Goal: Task Accomplishment & Management: Use online tool/utility

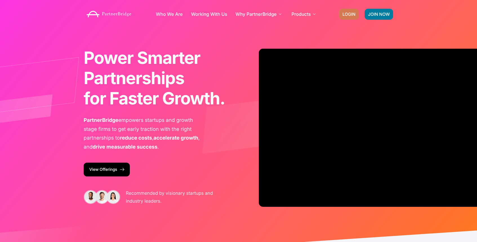
drag, startPoint x: 346, startPoint y: 14, endPoint x: 345, endPoint y: 19, distance: 5.2
click at [346, 14] on span "LOGIN" at bounding box center [348, 14] width 13 height 4
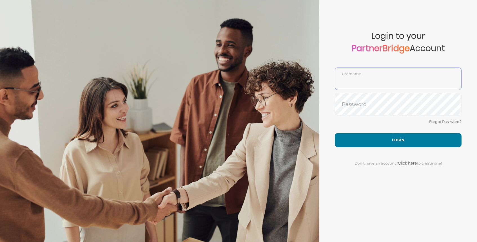
type input "DemoUser"
click at [344, 132] on div "Forgot Password?" at bounding box center [397, 125] width 127 height 15
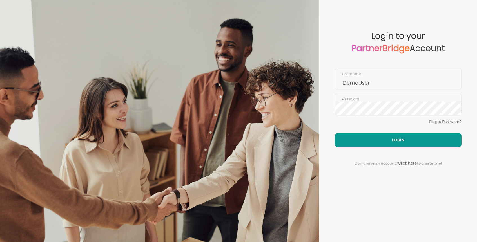
click at [349, 138] on button "Login" at bounding box center [397, 140] width 127 height 14
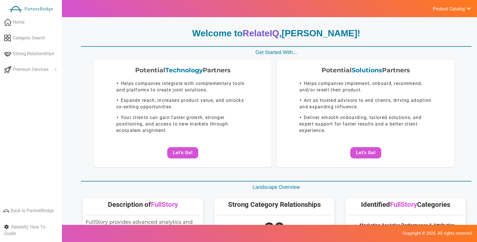
click at [448, 15] on ul "Product Catalog RelateIQ - Premium Precision Insights - Launch DataStream - Upg…" at bounding box center [451, 8] width 50 height 17
drag, startPoint x: 448, startPoint y: 11, endPoint x: 445, endPoint y: 15, distance: 4.6
click at [448, 11] on span "Product Catalog" at bounding box center [448, 9] width 32 height 6
click at [427, 41] on link "Precision Insights - Launch" at bounding box center [438, 37] width 66 height 11
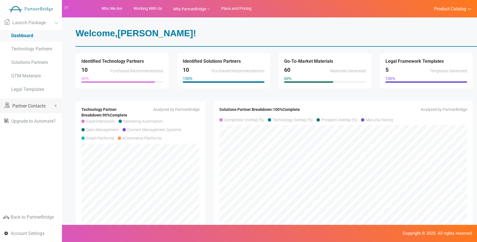
click at [52, 104] on link "Partner Contacts" at bounding box center [31, 105] width 62 height 15
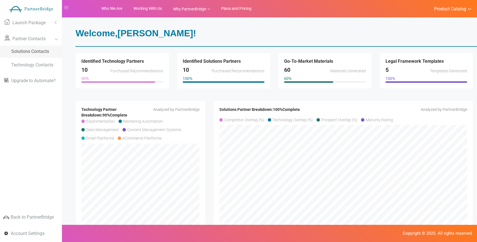
click at [46, 55] on link "Solutions Contacts" at bounding box center [31, 52] width 62 height 12
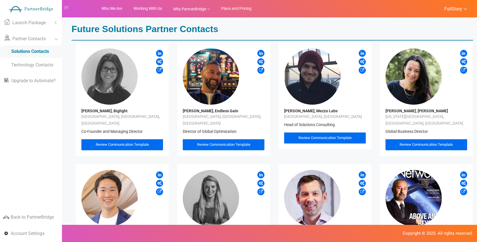
click at [228, 142] on span "Review Communication Template" at bounding box center [223, 144] width 53 height 4
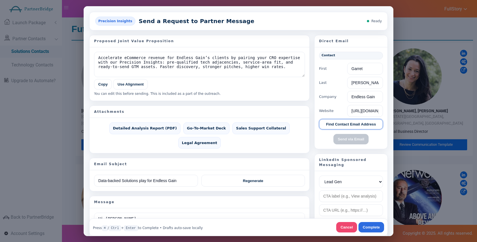
click at [334, 120] on button "Find Contact Email Address" at bounding box center [351, 124] width 64 height 10
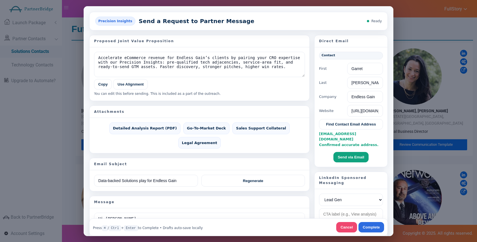
click at [325, 133] on span "garret@endlessgain.com Confirmed accurate address." at bounding box center [348, 138] width 59 height 15
drag, startPoint x: 325, startPoint y: 133, endPoint x: 366, endPoint y: 132, distance: 40.8
click at [366, 132] on div "garret@endlessgain.com Confirmed accurate address." at bounding box center [351, 139] width 64 height 17
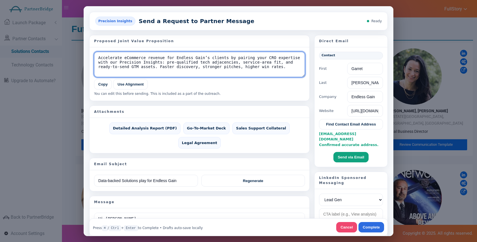
click at [194, 56] on textarea "Accelerate eCommerce revenue for Endless Gain’s clients by pairing your CRO exp…" at bounding box center [199, 63] width 211 height 25
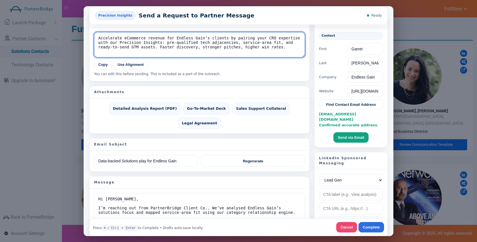
scroll to position [20, 0]
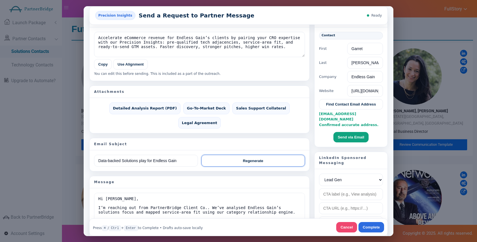
click at [268, 154] on button "Regenerate" at bounding box center [253, 160] width 104 height 12
type input "Boost win rates at Endless Gain"
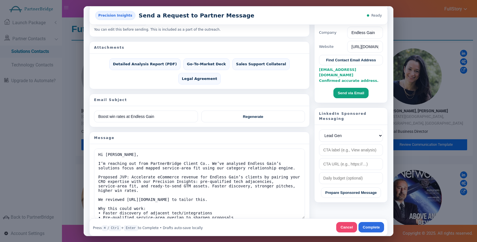
scroll to position [65, 0]
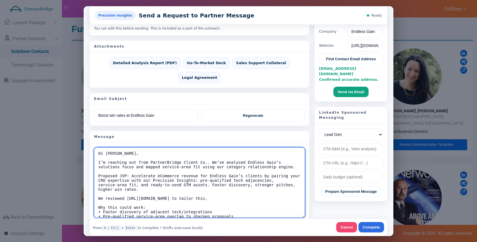
click at [150, 147] on textarea "Hi Garret, I’m reaching out from PartnerBridge Client Co.. We’ve analysed Endle…" at bounding box center [199, 182] width 211 height 70
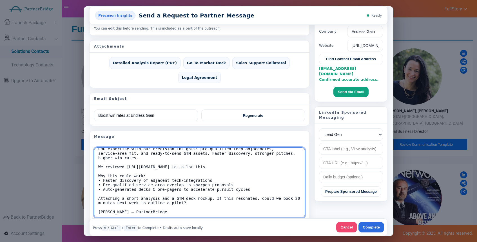
drag, startPoint x: 150, startPoint y: 139, endPoint x: 237, endPoint y: 202, distance: 107.6
click at [238, 207] on div "Hi Garret, I’m reaching out from PartnerBridge Client Co.. We’ve analysed Endle…" at bounding box center [199, 188] width 211 height 83
click at [232, 182] on textarea "Hi Garret, I’m reaching out from PartnerBridge Client Co.. We’ve analysed Endle…" at bounding box center [199, 182] width 211 height 70
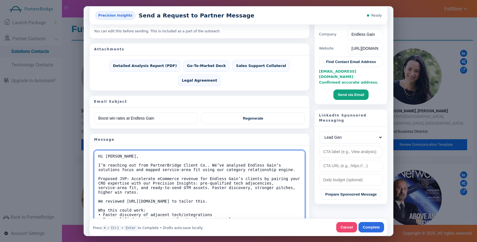
scroll to position [71, 0]
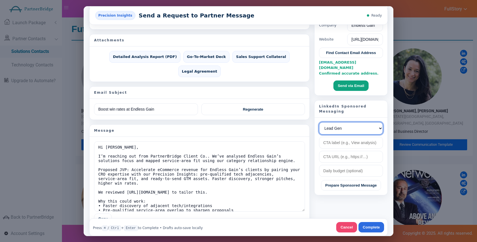
click at [366, 122] on select "Lead Gen Awareness Website Visits" at bounding box center [351, 128] width 64 height 12
drag, startPoint x: 341, startPoint y: 137, endPoint x: 341, endPoint y: 141, distance: 4.5
click at [341, 136] on input "text" at bounding box center [351, 142] width 64 height 12
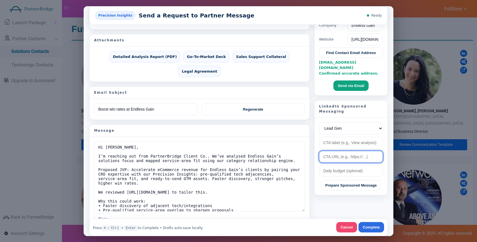
click at [338, 150] on input "url" at bounding box center [351, 156] width 64 height 12
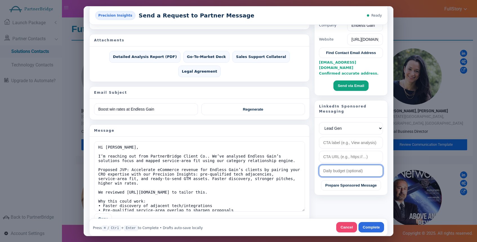
click at [336, 165] on input "text" at bounding box center [351, 171] width 64 height 12
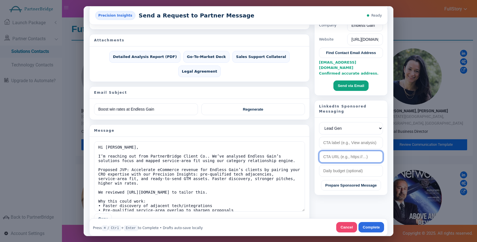
click at [354, 151] on input "url" at bounding box center [351, 156] width 64 height 12
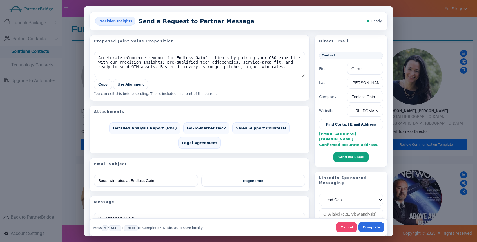
scroll to position [11, 0]
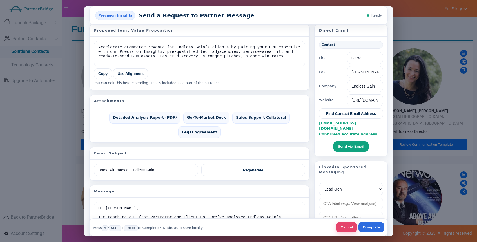
click at [352, 225] on button "Cancel" at bounding box center [346, 227] width 21 height 10
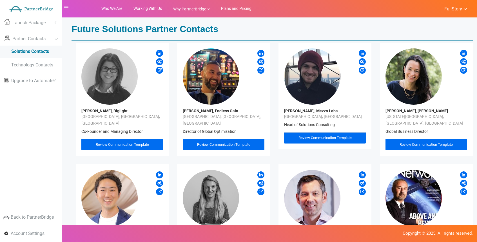
click at [453, 5] on link "FullStory" at bounding box center [452, 9] width 29 height 8
click at [447, 73] on link "Log Out" at bounding box center [465, 71] width 56 height 11
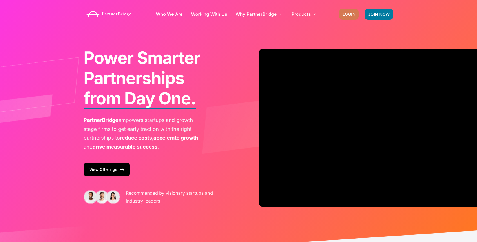
click at [341, 18] on link "LOGIN" at bounding box center [349, 14] width 20 height 11
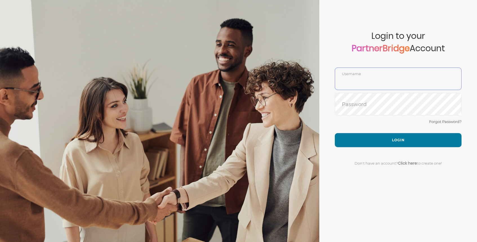
type input "DemoUser"
click at [333, 105] on form "Account created successfully! Please enter your username and password below to …" at bounding box center [398, 121] width 158 height 242
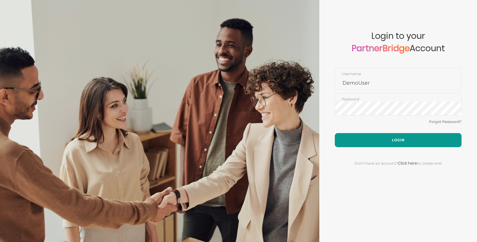
click at [372, 133] on form "Account created successfully! Please enter your username and password below to …" at bounding box center [398, 121] width 158 height 242
click at [377, 138] on button "Login" at bounding box center [397, 140] width 127 height 14
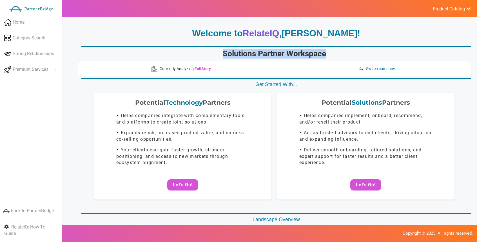
drag, startPoint x: 220, startPoint y: 55, endPoint x: 338, endPoint y: 52, distance: 118.2
click at [338, 52] on h1 "Solutions Partner Workspace" at bounding box center [274, 54] width 394 height 10
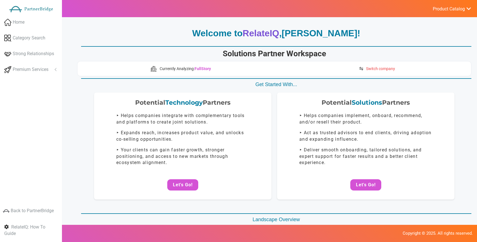
click at [360, 70] on img at bounding box center [360, 68] width 5 height 5
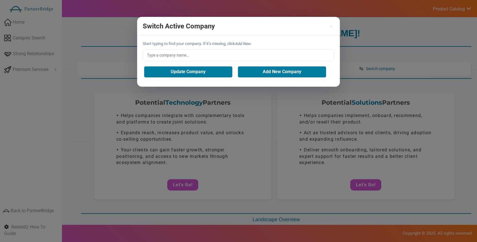
click at [250, 54] on input "text" at bounding box center [238, 55] width 191 height 12
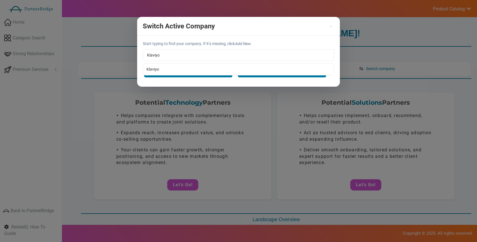
type input "Klaviyo"
click at [188, 66] on div "Start typing to find your company. If it’s missing, click Add New . Klaviyo Kla…" at bounding box center [238, 61] width 203 height 51
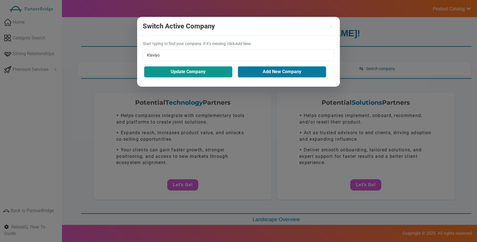
click at [188, 71] on button "Update Company" at bounding box center [188, 71] width 88 height 11
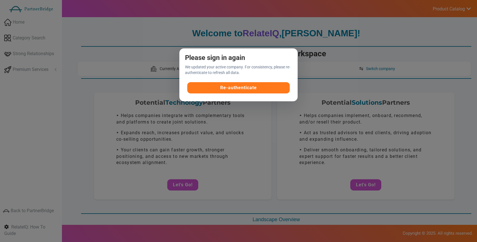
click at [254, 88] on button "Re-authenticate" at bounding box center [238, 87] width 103 height 11
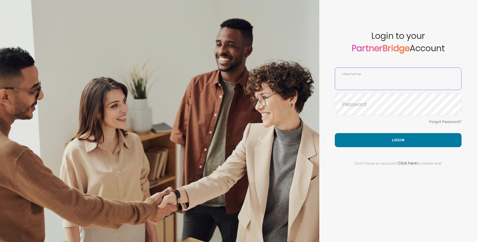
type input "DemoUser"
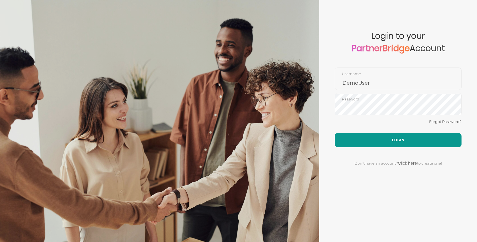
drag, startPoint x: 374, startPoint y: 132, endPoint x: 378, endPoint y: 135, distance: 4.8
click at [374, 133] on form "Account created successfully! Please enter your username and password below to …" at bounding box center [398, 121] width 158 height 242
click at [378, 135] on button "Login" at bounding box center [397, 140] width 127 height 14
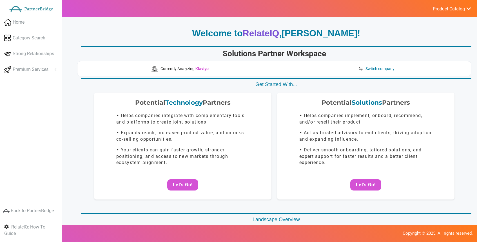
click at [443, 6] on span "Product Catalog" at bounding box center [448, 9] width 32 height 6
click at [430, 48] on span "DataStream - Upgrade?" at bounding box center [433, 48] width 41 height 5
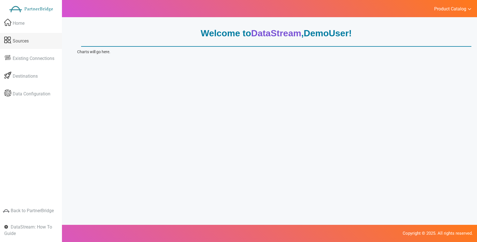
click at [28, 41] on span "Sources" at bounding box center [21, 41] width 16 height 6
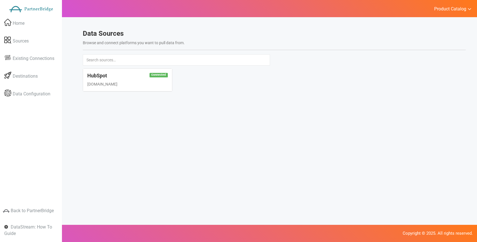
click at [142, 47] on div "Data Sources Browse and connect platforms you want to pull data from." at bounding box center [273, 42] width 391 height 24
click at [147, 73] on h4 "HubSpot" at bounding box center [127, 76] width 80 height 6
click at [157, 89] on div "Connected HubSpot [DOMAIN_NAME]" at bounding box center [127, 80] width 89 height 23
click at [211, 70] on div "Connected HubSpot [DOMAIN_NAME]" at bounding box center [273, 82] width 391 height 29
click at [39, 72] on link "Destinations" at bounding box center [31, 76] width 62 height 16
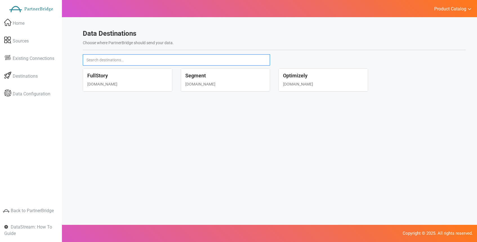
click at [223, 57] on input "text" at bounding box center [176, 59] width 187 height 11
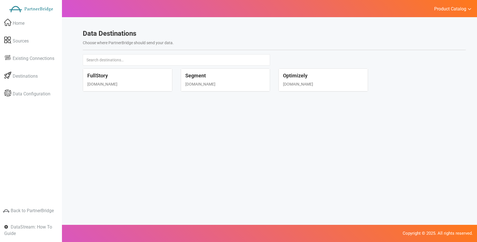
click at [153, 75] on h4 "FullStory" at bounding box center [127, 76] width 80 height 6
select select "fullstory"
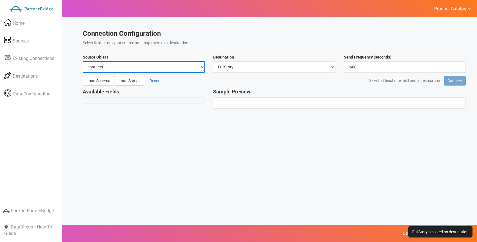
click at [154, 63] on select "contacts deals companies" at bounding box center [144, 66] width 122 height 11
click at [83, 61] on select "contacts deals companies" at bounding box center [144, 66] width 122 height 11
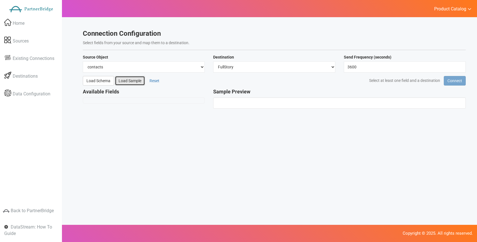
click at [140, 77] on button "Load Sample" at bounding box center [130, 81] width 30 height 10
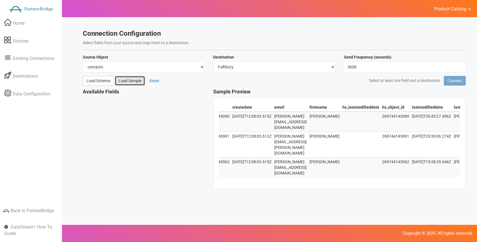
scroll to position [0, 23]
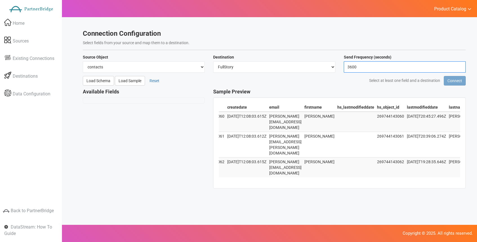
click at [366, 71] on input "3600" at bounding box center [404, 66] width 122 height 11
click at [355, 64] on input "3600" at bounding box center [404, 66] width 122 height 11
click at [376, 65] on input "3600" at bounding box center [404, 66] width 122 height 11
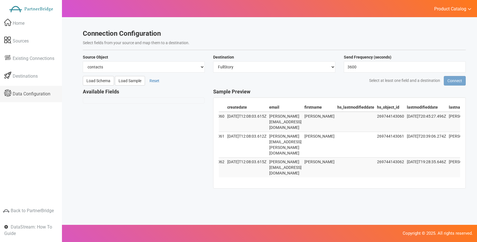
click at [43, 90] on link "Data Configuration" at bounding box center [31, 94] width 62 height 16
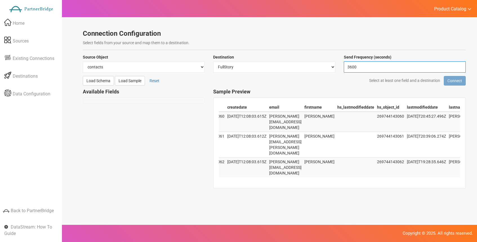
click at [390, 69] on input "3600" at bounding box center [404, 66] width 122 height 11
click at [458, 66] on input "3660" at bounding box center [404, 66] width 122 height 11
type input "3600"
click at [460, 67] on input "3600" at bounding box center [404, 66] width 122 height 11
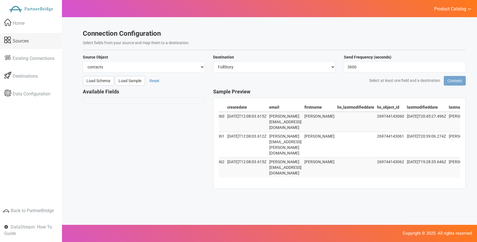
click at [33, 41] on link "Sources" at bounding box center [31, 41] width 62 height 16
